Goal: Information Seeking & Learning: Learn about a topic

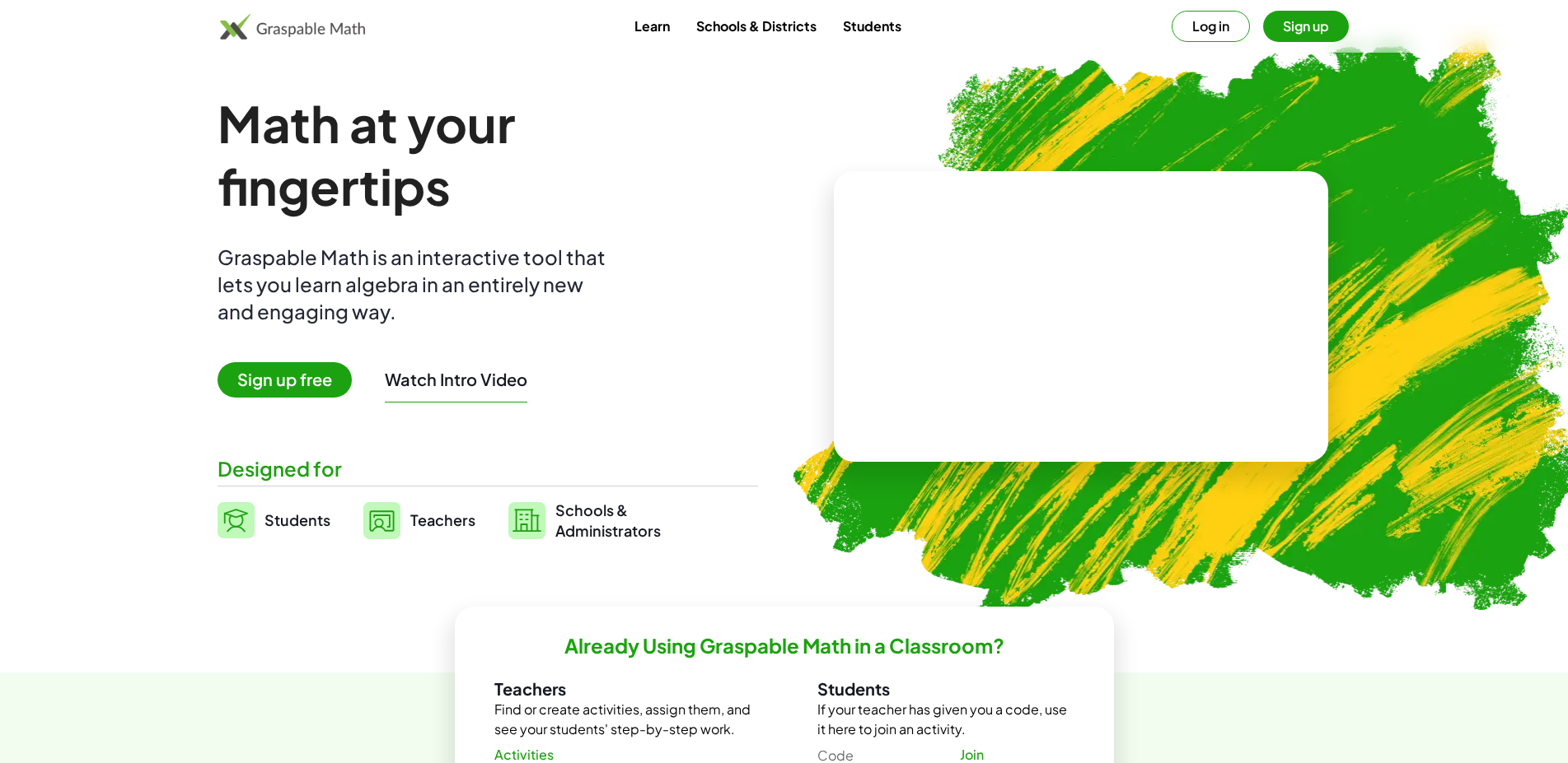
drag, startPoint x: 990, startPoint y: 322, endPoint x: 1045, endPoint y: 319, distance: 55.1
click at [1045, 319] on video at bounding box center [1081, 316] width 247 height 123
click at [1044, 321] on div at bounding box center [1083, 300] width 145 height 61
click at [1101, 303] on div at bounding box center [1083, 300] width 145 height 61
drag, startPoint x: 1101, startPoint y: 303, endPoint x: 1105, endPoint y: 353, distance: 50.2
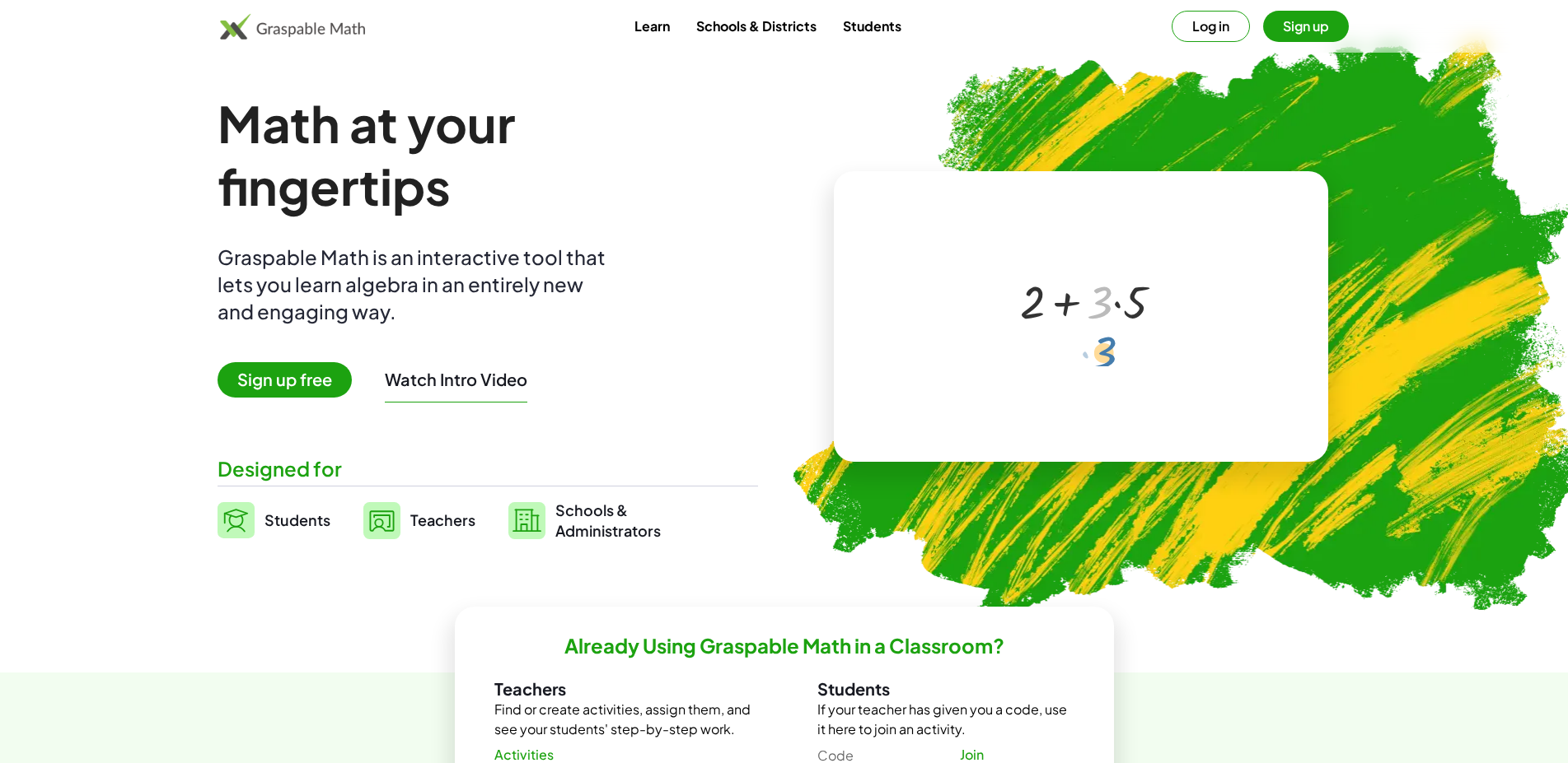
click at [1083, 301] on div "· 3 + 2 + · 3 · 5" at bounding box center [1083, 301] width 0 height 0
drag, startPoint x: 1134, startPoint y: 309, endPoint x: 1165, endPoint y: 310, distance: 31.0
click at [1083, 301] on div "· 5 + 2 + · 3 · 5" at bounding box center [1083, 301] width 0 height 0
drag, startPoint x: 1067, startPoint y: 307, endPoint x: 1062, endPoint y: 265, distance: 42.3
click at [1062, 266] on div "+ · 3 · 5 + 2 + · 3 · 5" at bounding box center [1078, 300] width 165 height 69
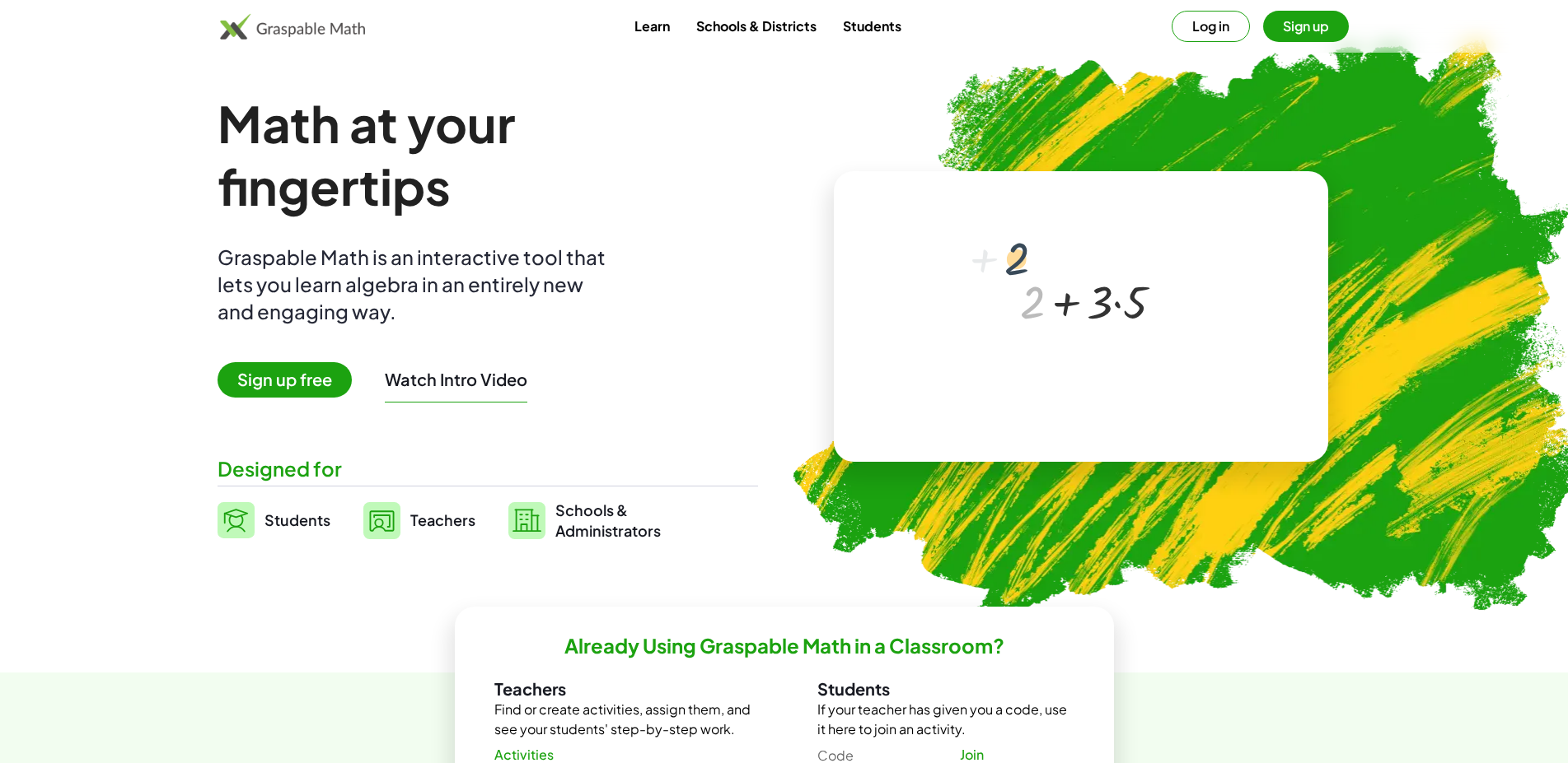
drag, startPoint x: 1041, startPoint y: 301, endPoint x: 1025, endPoint y: 254, distance: 49.6
click at [1083, 301] on div "+ 2 + 2 + · 3 · 5" at bounding box center [1083, 301] width 0 height 0
drag, startPoint x: 1093, startPoint y: 297, endPoint x: 1098, endPoint y: 254, distance: 43.3
click at [1083, 301] on div "· 3 + 2 + · 3 · 5" at bounding box center [1083, 301] width 0 height 0
drag, startPoint x: 1067, startPoint y: 309, endPoint x: 1068, endPoint y: 296, distance: 13.0
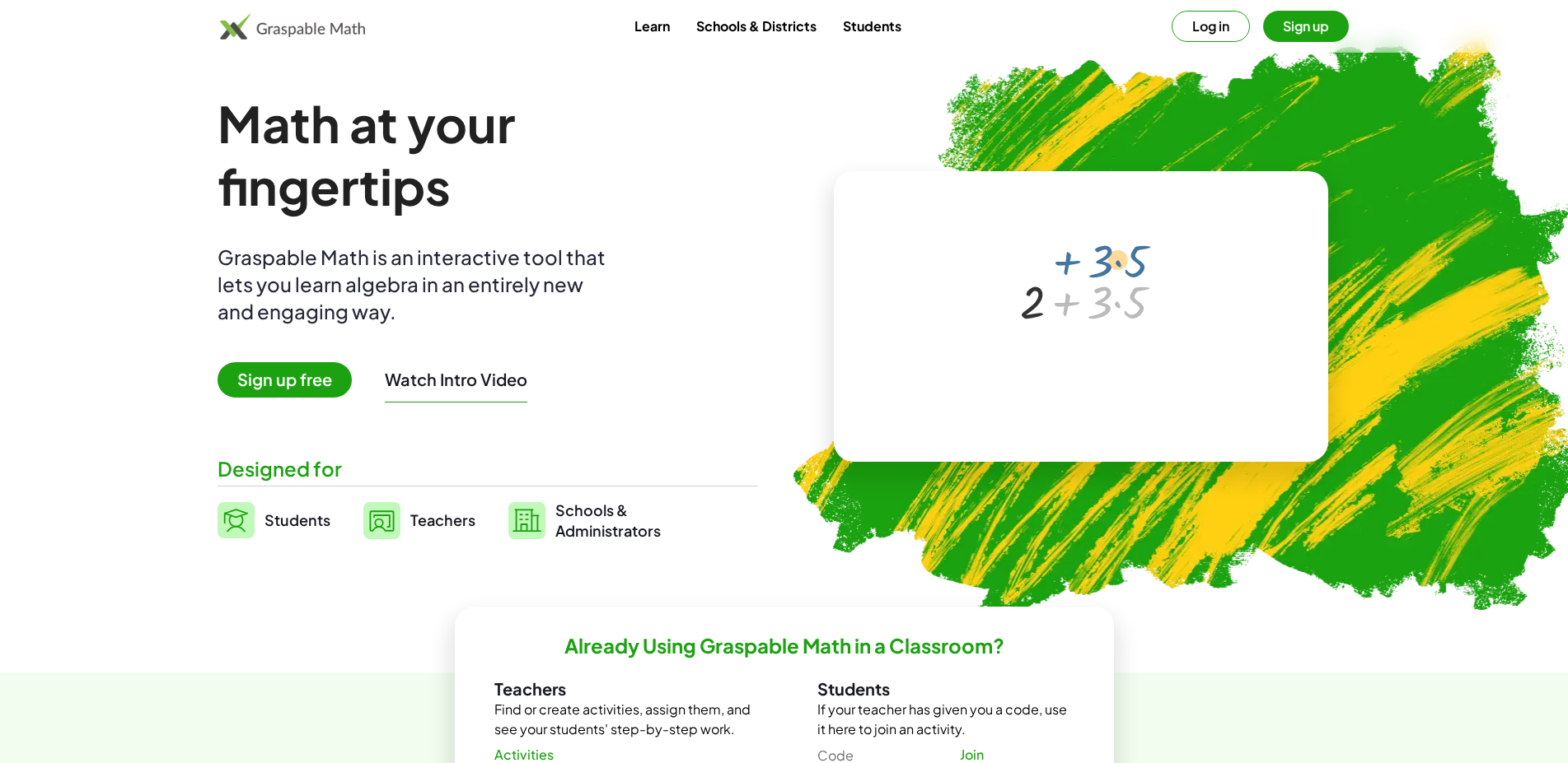
click at [1067, 274] on div at bounding box center [1083, 300] width 145 height 61
drag, startPoint x: 1117, startPoint y: 306, endPoint x: 1111, endPoint y: 314, distance: 10.0
click at [1110, 311] on div at bounding box center [1083, 300] width 145 height 61
click at [1117, 301] on div at bounding box center [1083, 300] width 145 height 61
click at [345, 384] on span "Sign up free" at bounding box center [285, 380] width 134 height 35
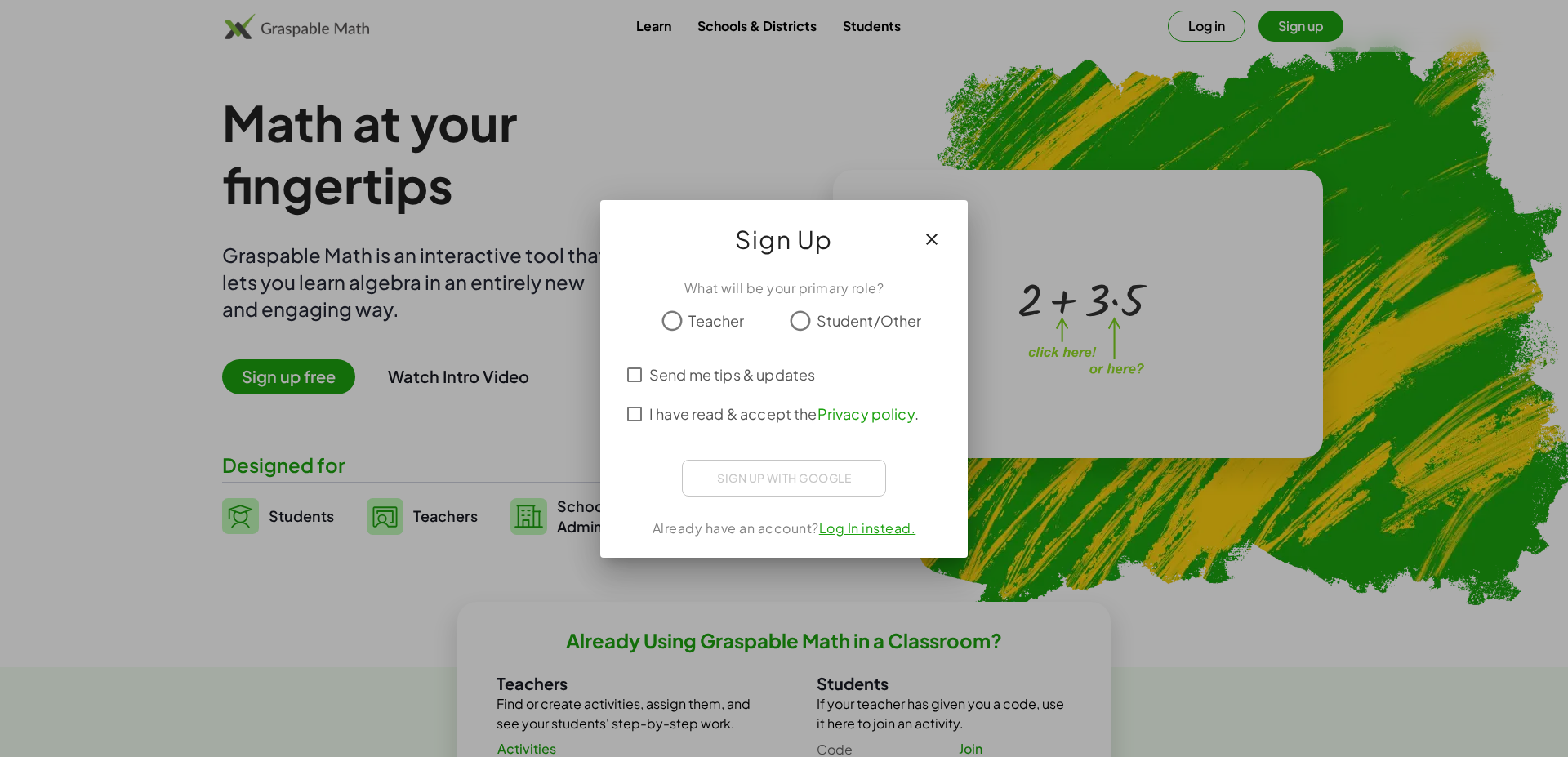
click at [708, 331] on span "Teacher" at bounding box center [716, 321] width 56 height 22
click at [812, 473] on div "Sign up with Google" at bounding box center [784, 478] width 204 height 37
click at [781, 484] on div "Sign up with Google" at bounding box center [784, 478] width 204 height 37
click at [782, 486] on div "Prisijungimas naudojant „Google“. Atidaroma naujame skirtuke" at bounding box center [784, 476] width 231 height 36
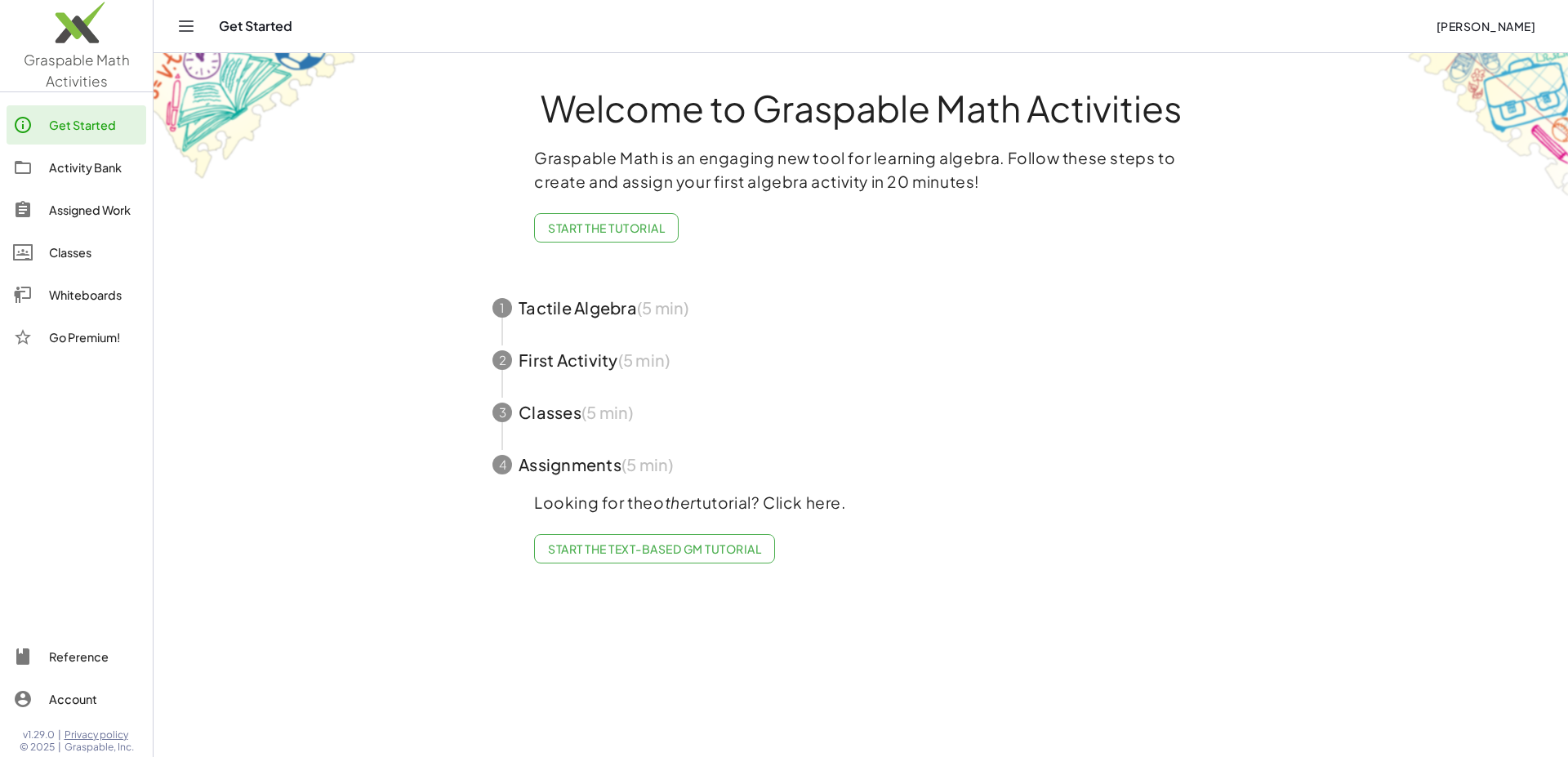
click at [590, 318] on span "button" at bounding box center [861, 307] width 776 height 52
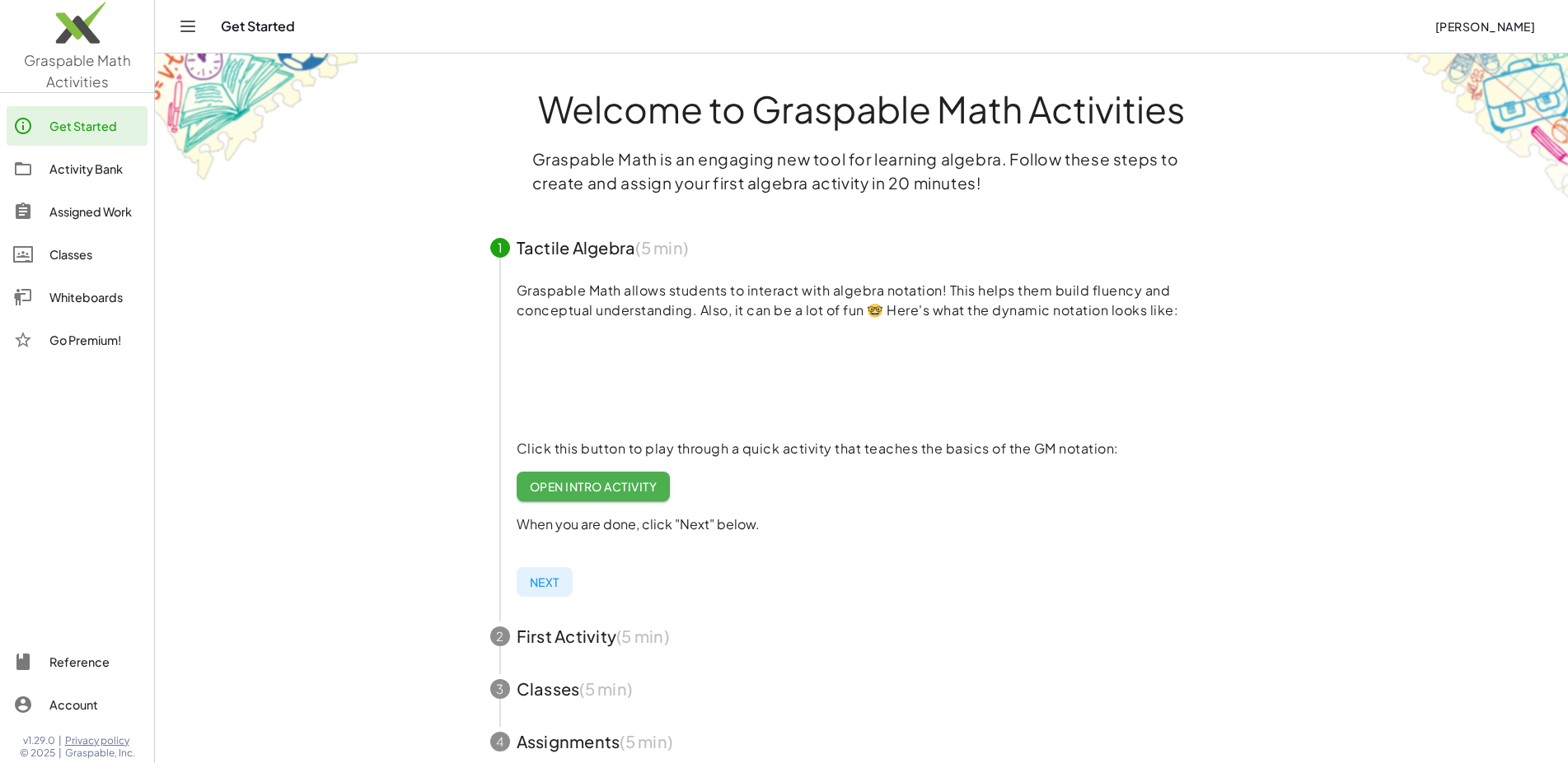
click at [584, 253] on span "button" at bounding box center [862, 248] width 783 height 53
click at [496, 250] on div "1" at bounding box center [501, 248] width 20 height 20
click at [818, 628] on span "button" at bounding box center [862, 636] width 783 height 53
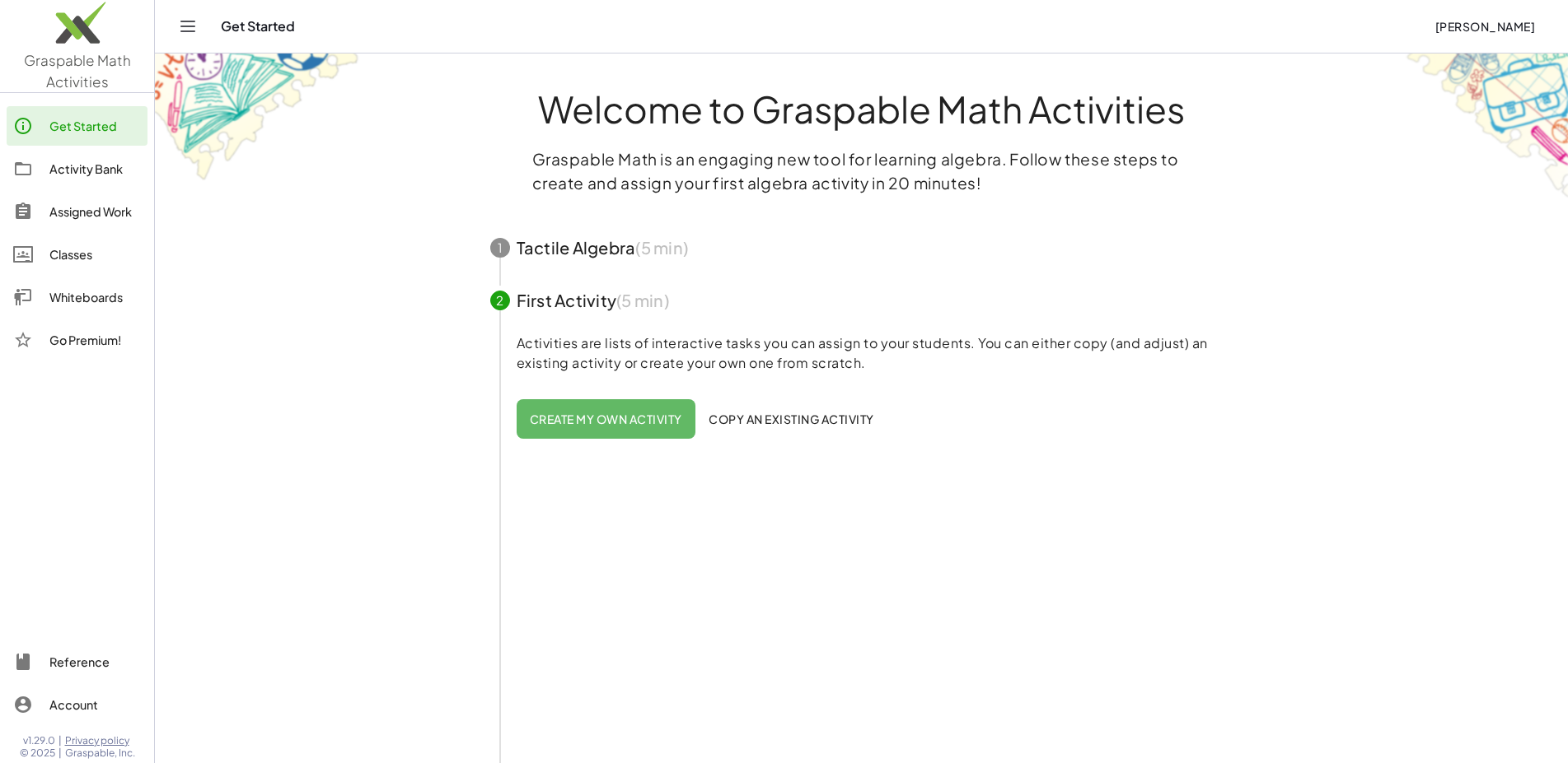
click at [607, 253] on span "button" at bounding box center [862, 248] width 783 height 53
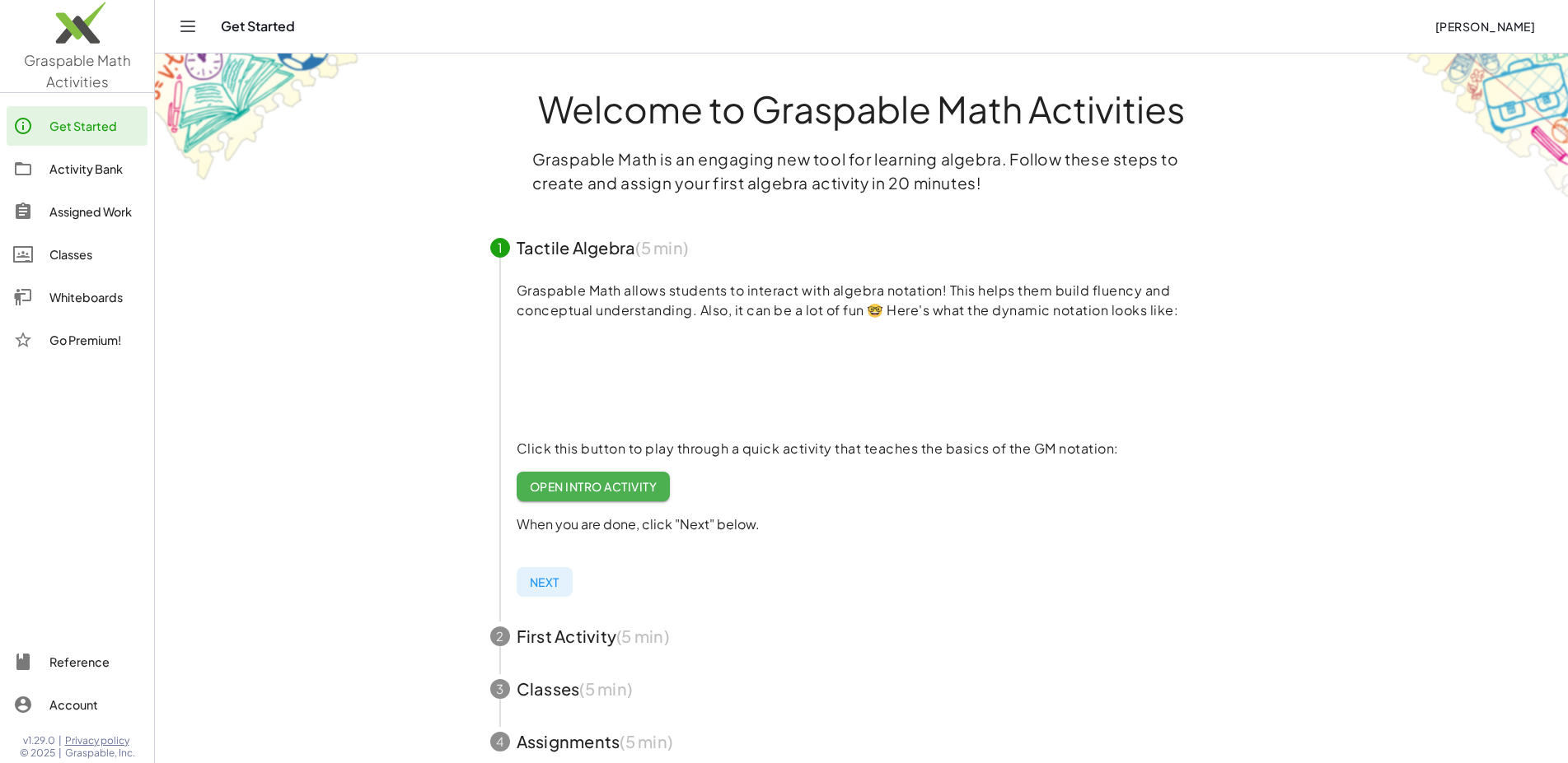
click at [566, 259] on span "button" at bounding box center [862, 248] width 783 height 53
click at [513, 244] on span "button" at bounding box center [862, 248] width 783 height 53
click at [560, 123] on h1 "Welcome to Graspable Math Activities" at bounding box center [861, 108] width 804 height 38
click at [81, 127] on div "Get Started" at bounding box center [95, 126] width 92 height 20
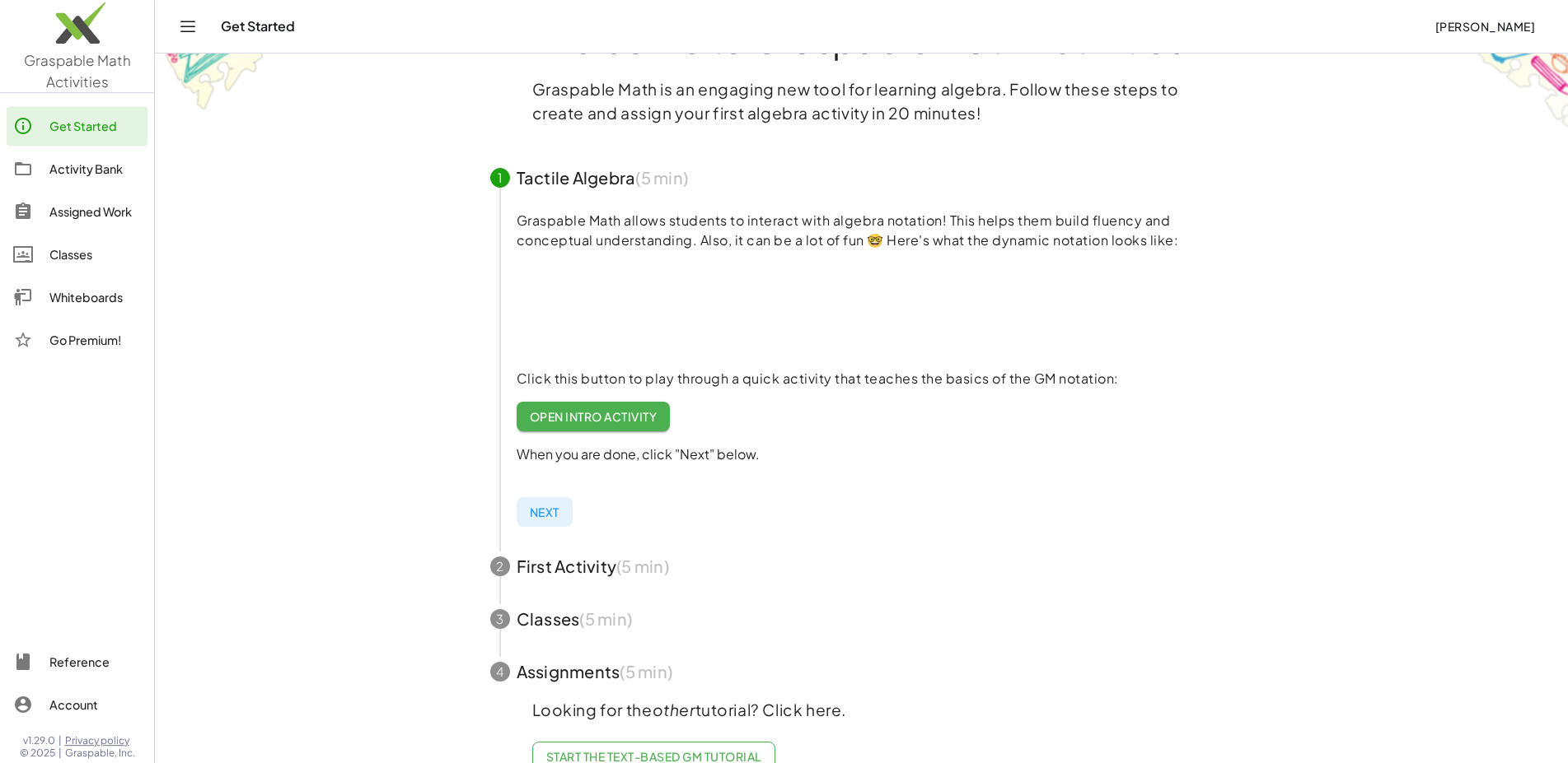
scroll to position [115, 0]
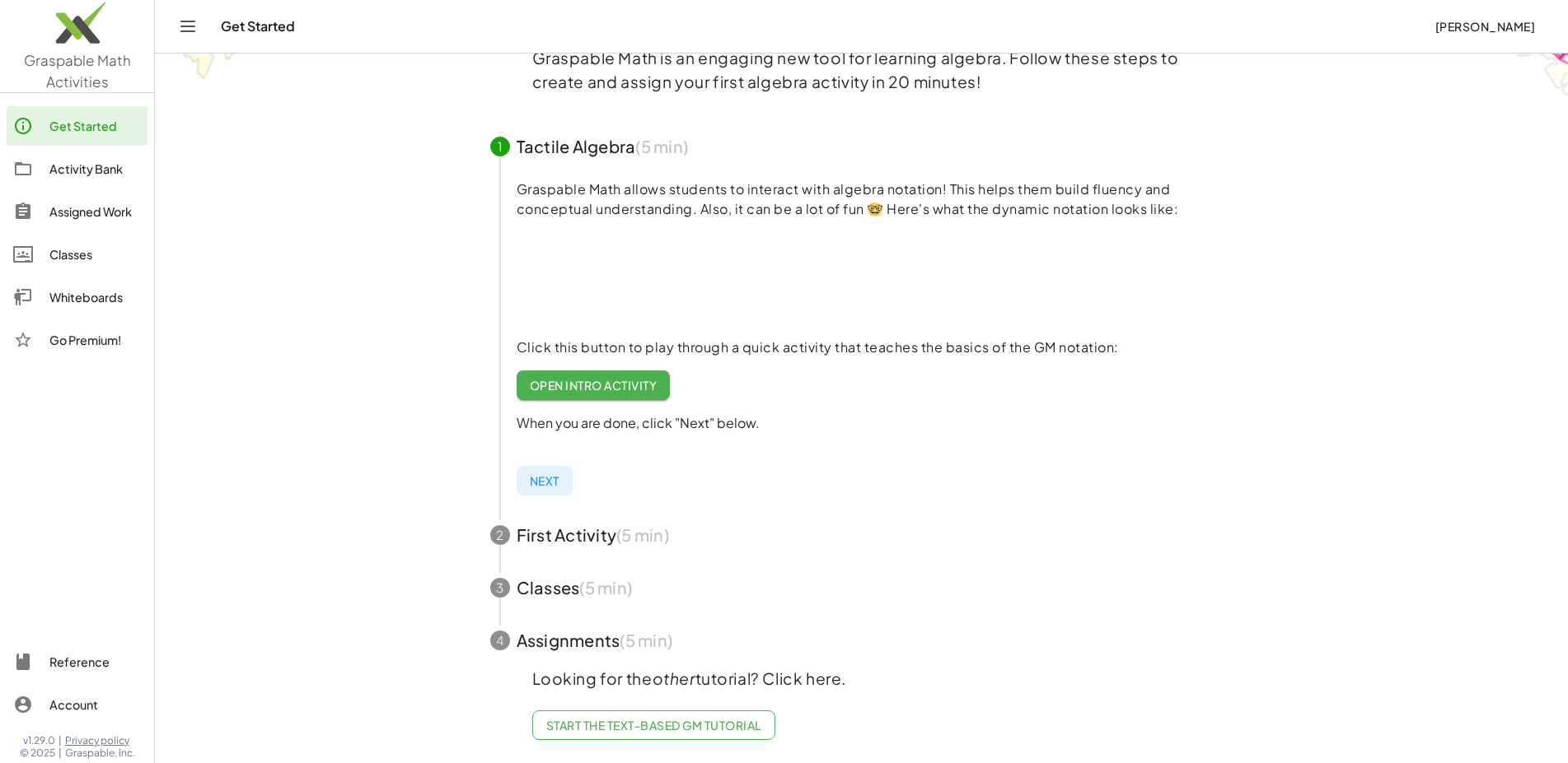
click at [506, 137] on div "1" at bounding box center [501, 147] width 20 height 20
click at [643, 379] on link "Open Intro Activity" at bounding box center [593, 384] width 154 height 29
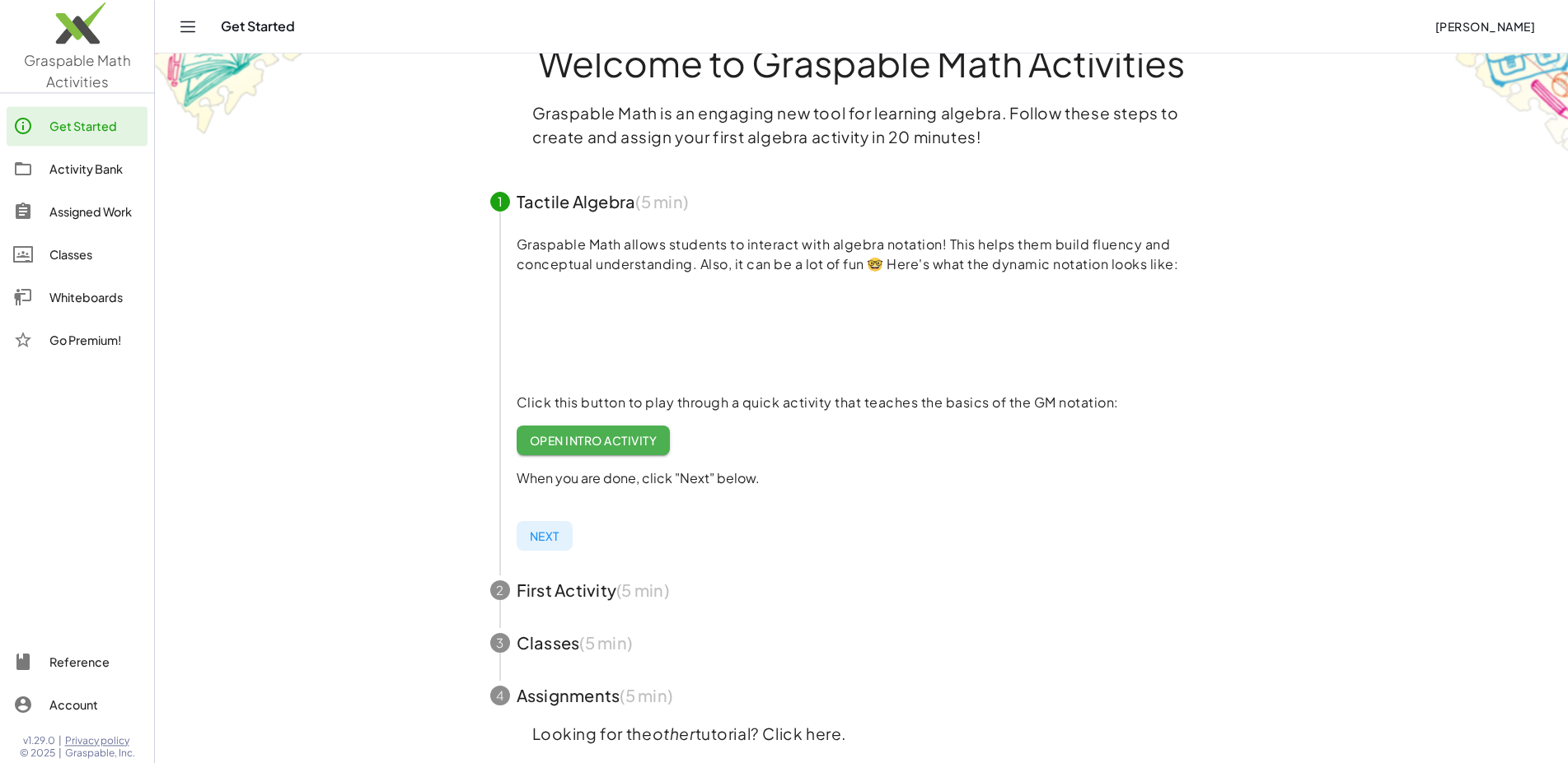
scroll to position [0, 0]
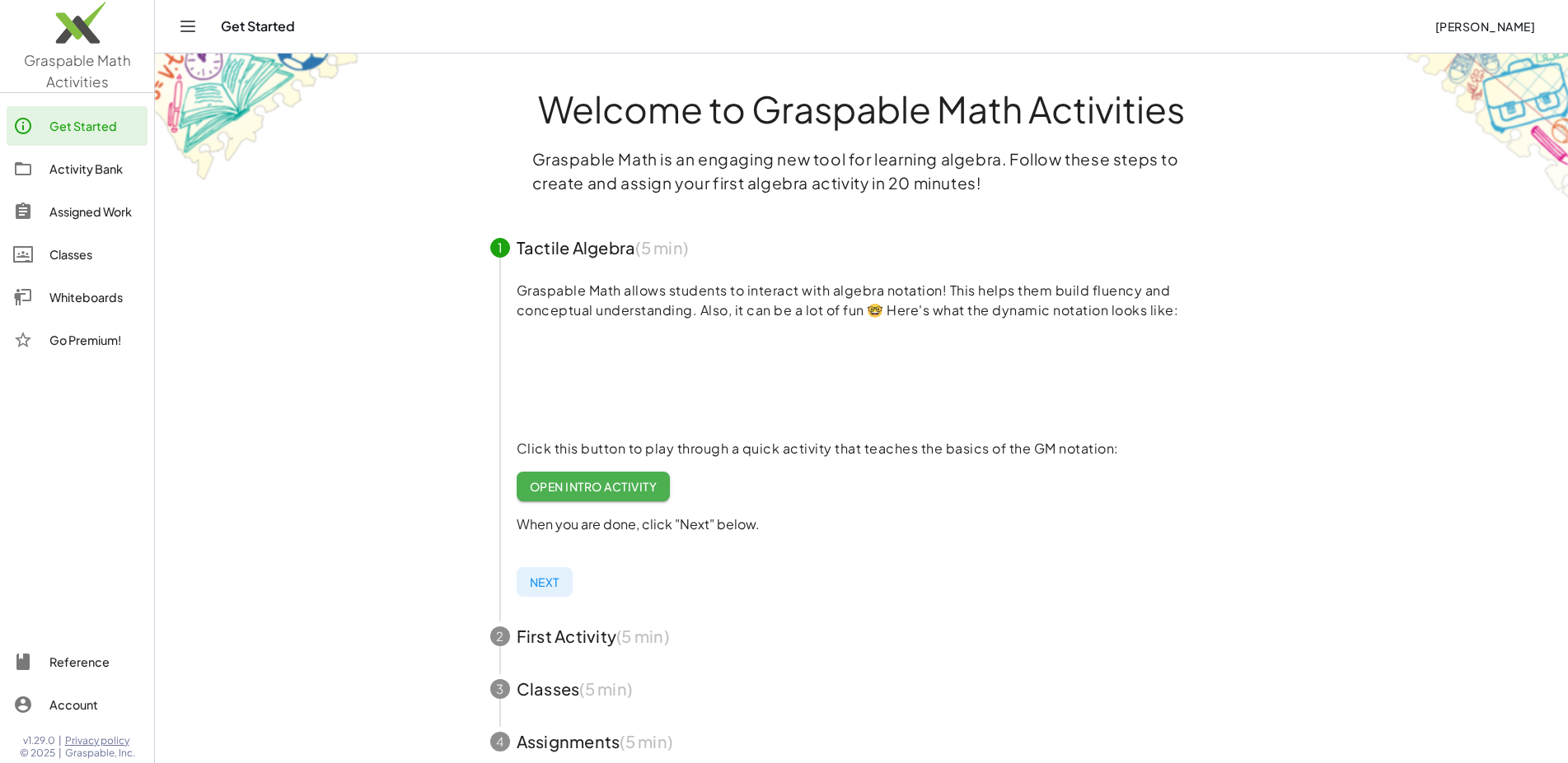
click at [919, 264] on span "button" at bounding box center [862, 248] width 783 height 53
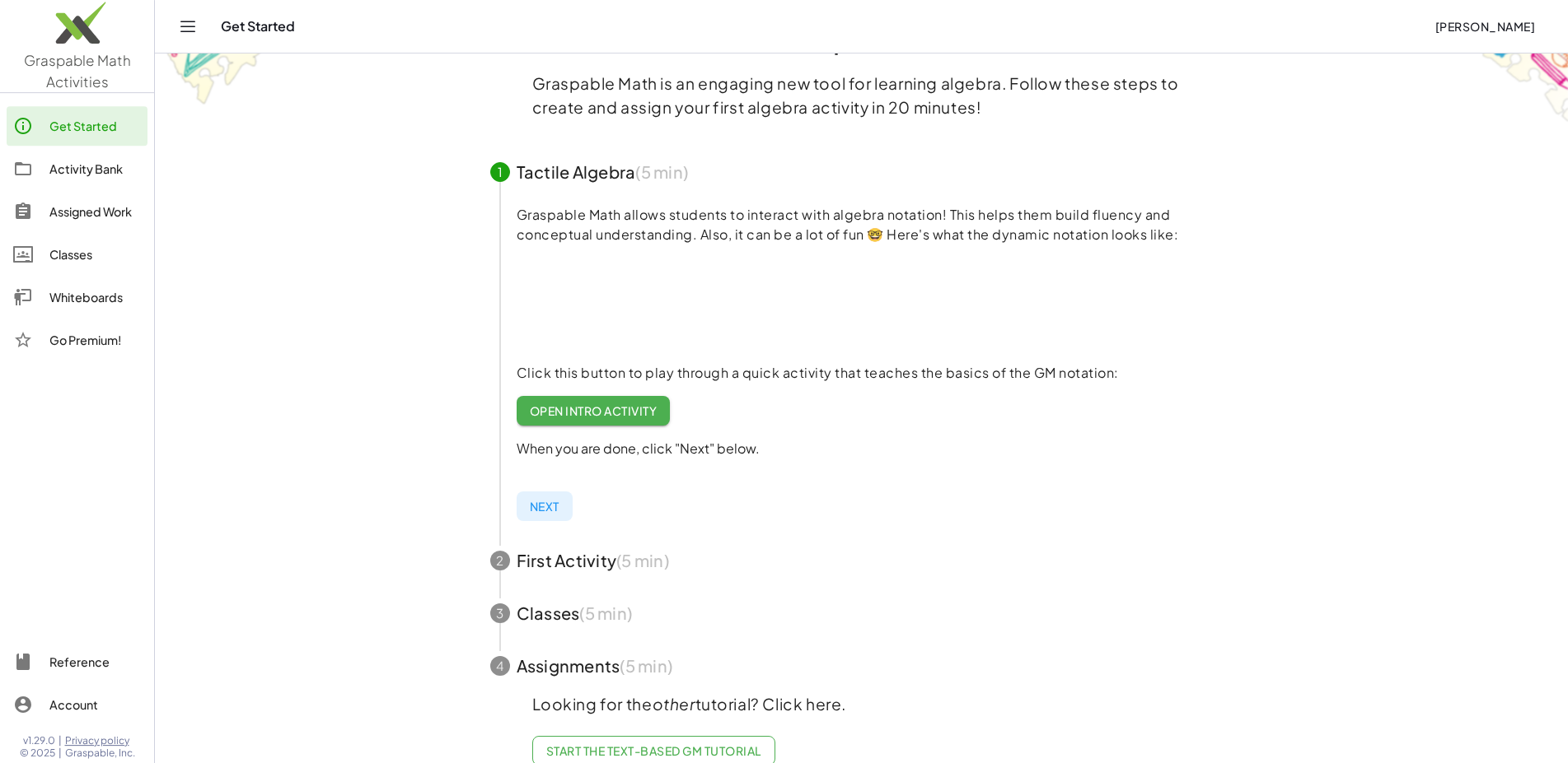
scroll to position [115, 0]
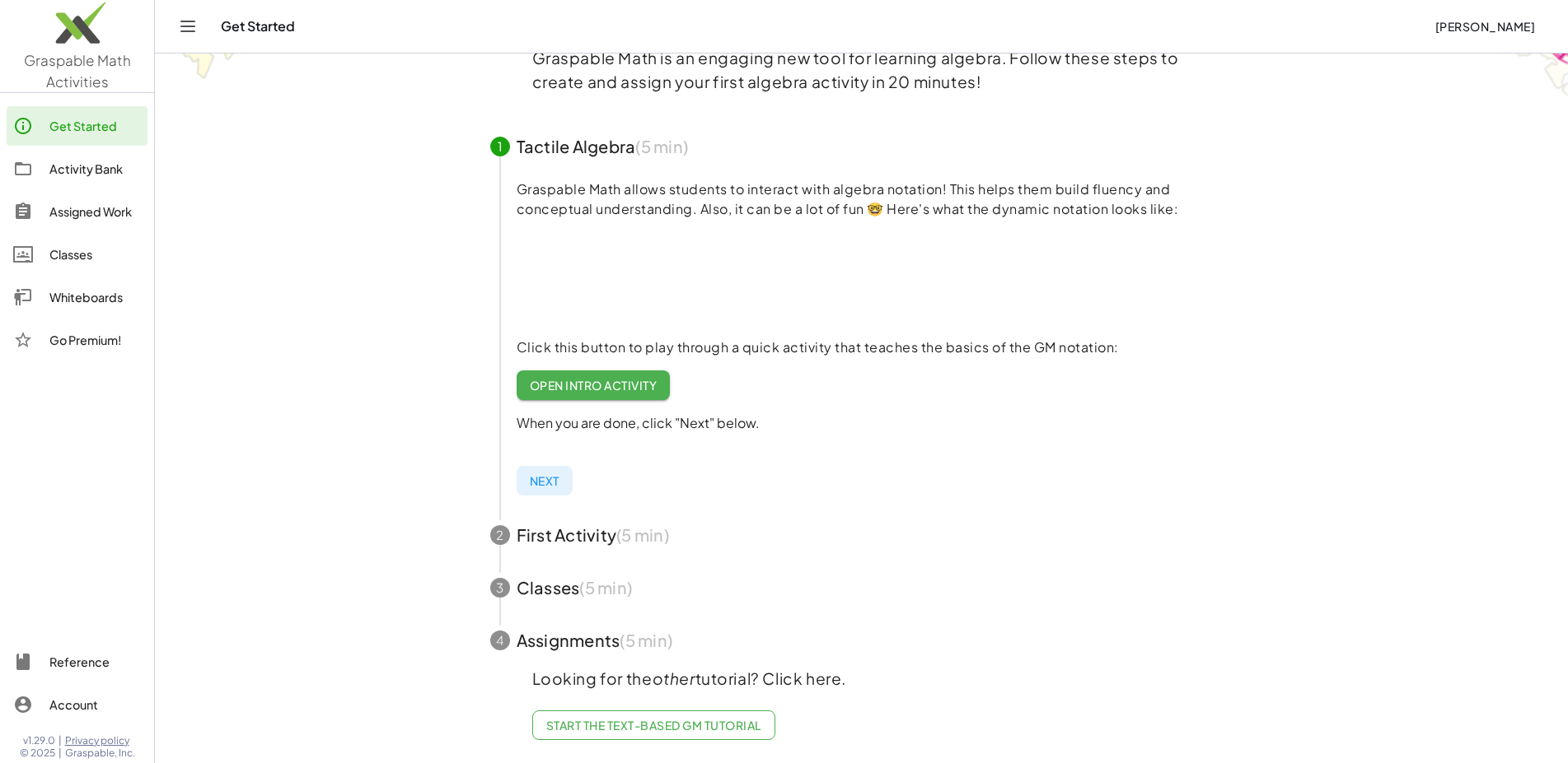
click at [584, 524] on span "button" at bounding box center [862, 535] width 783 height 53
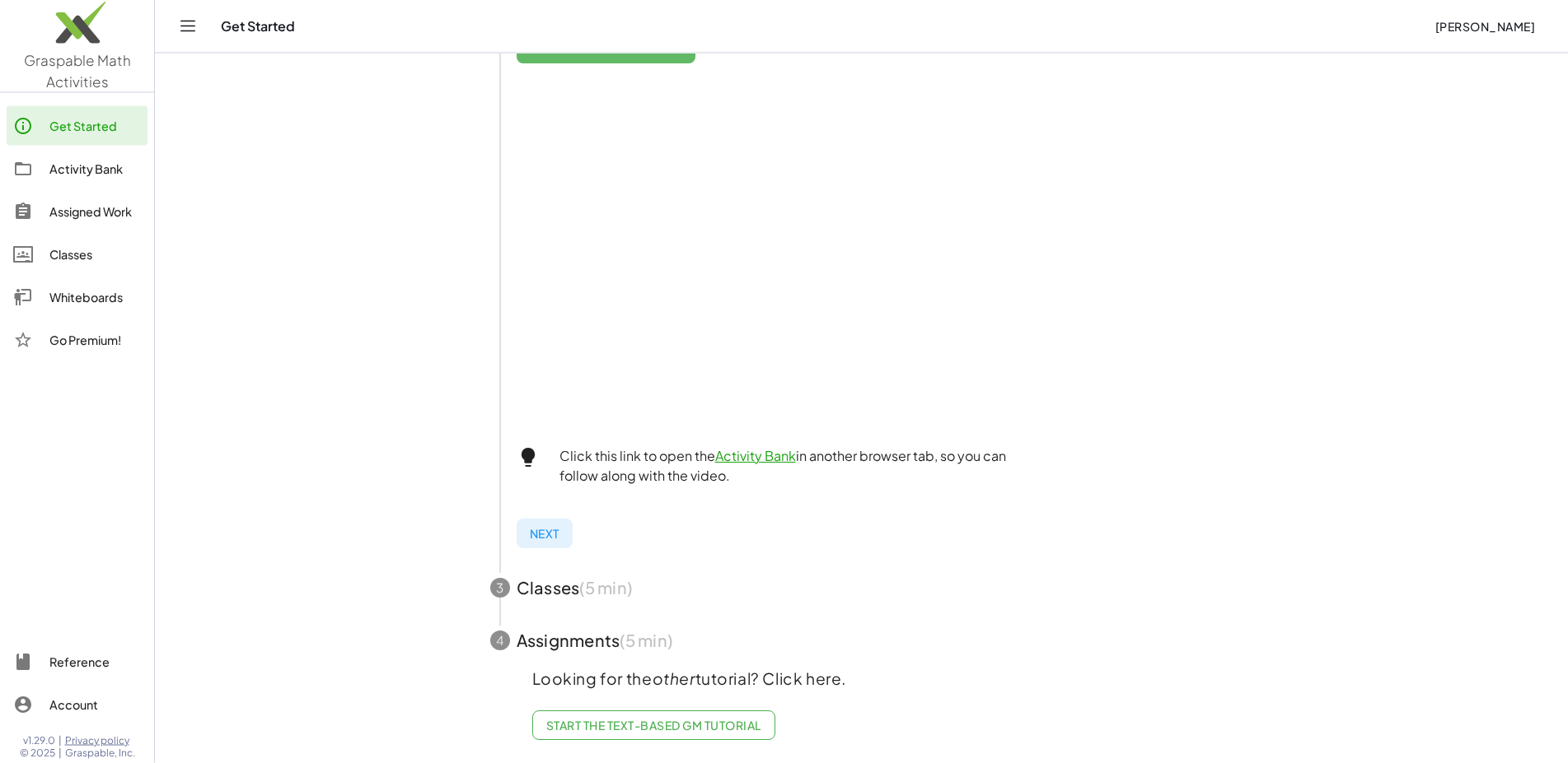
scroll to position [389, 0]
click at [604, 580] on span "button" at bounding box center [862, 588] width 783 height 53
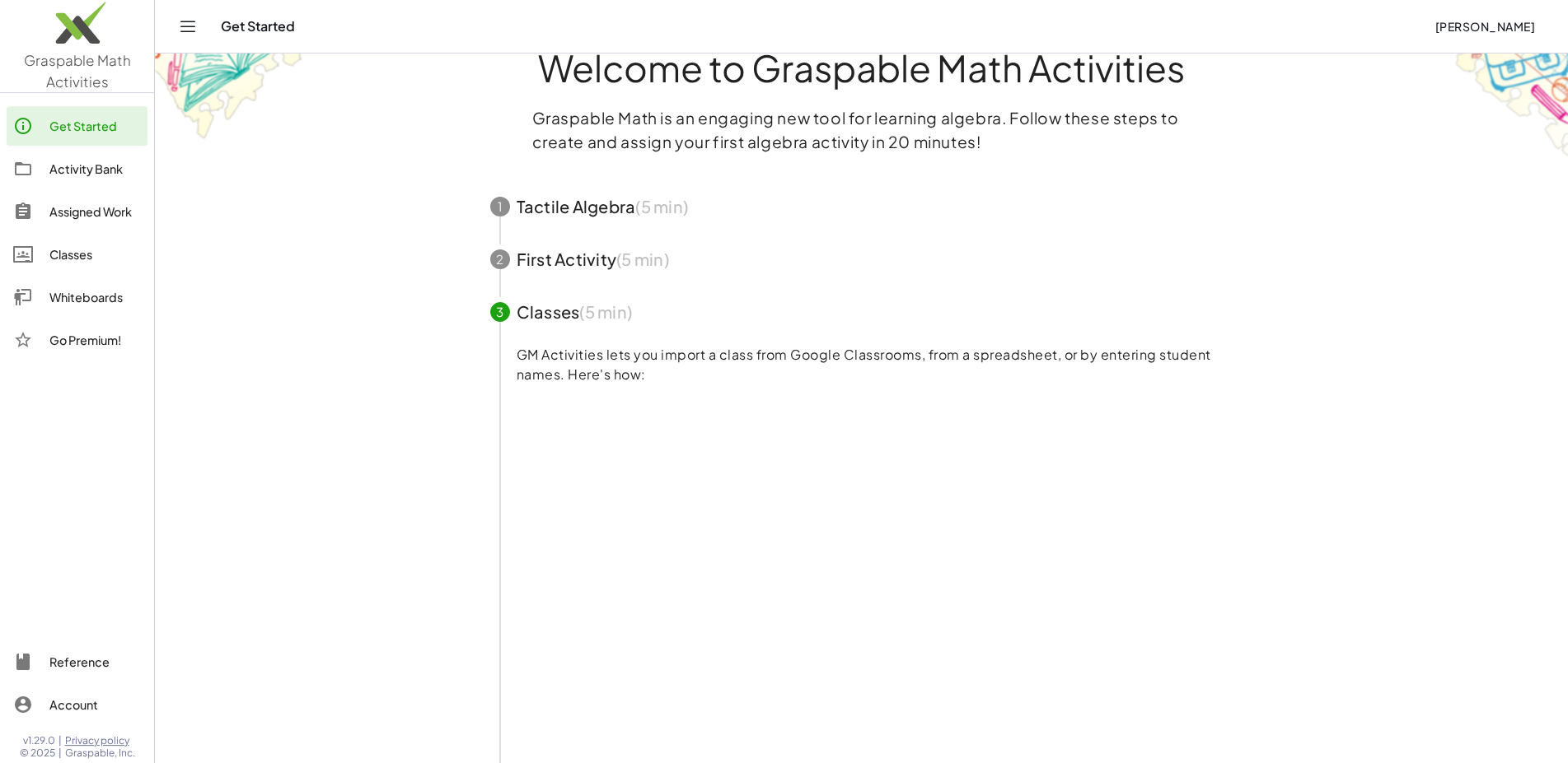
scroll to position [0, 0]
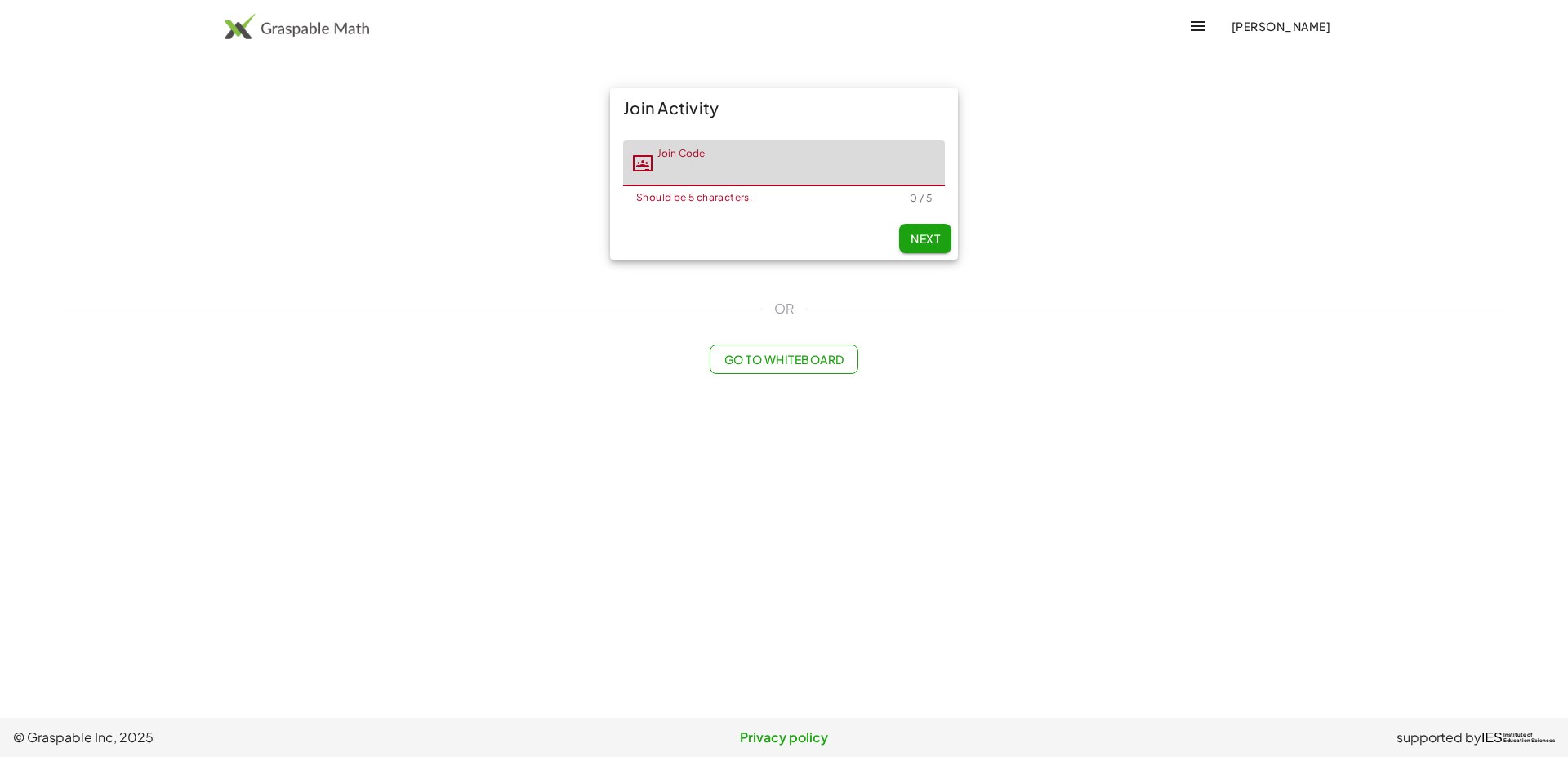
click at [721, 172] on input "Join Code" at bounding box center [799, 163] width 292 height 46
